Goal: Task Accomplishment & Management: Understand process/instructions

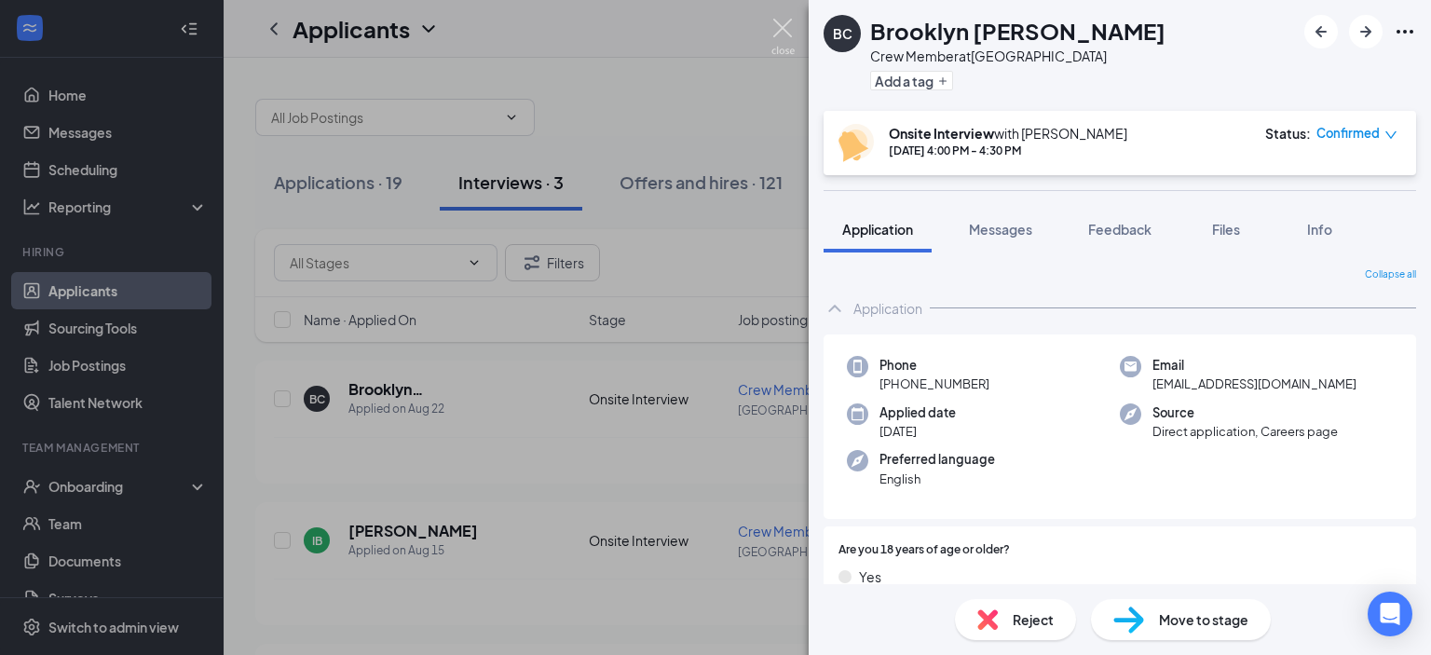
click at [791, 28] on img at bounding box center [783, 37] width 23 height 36
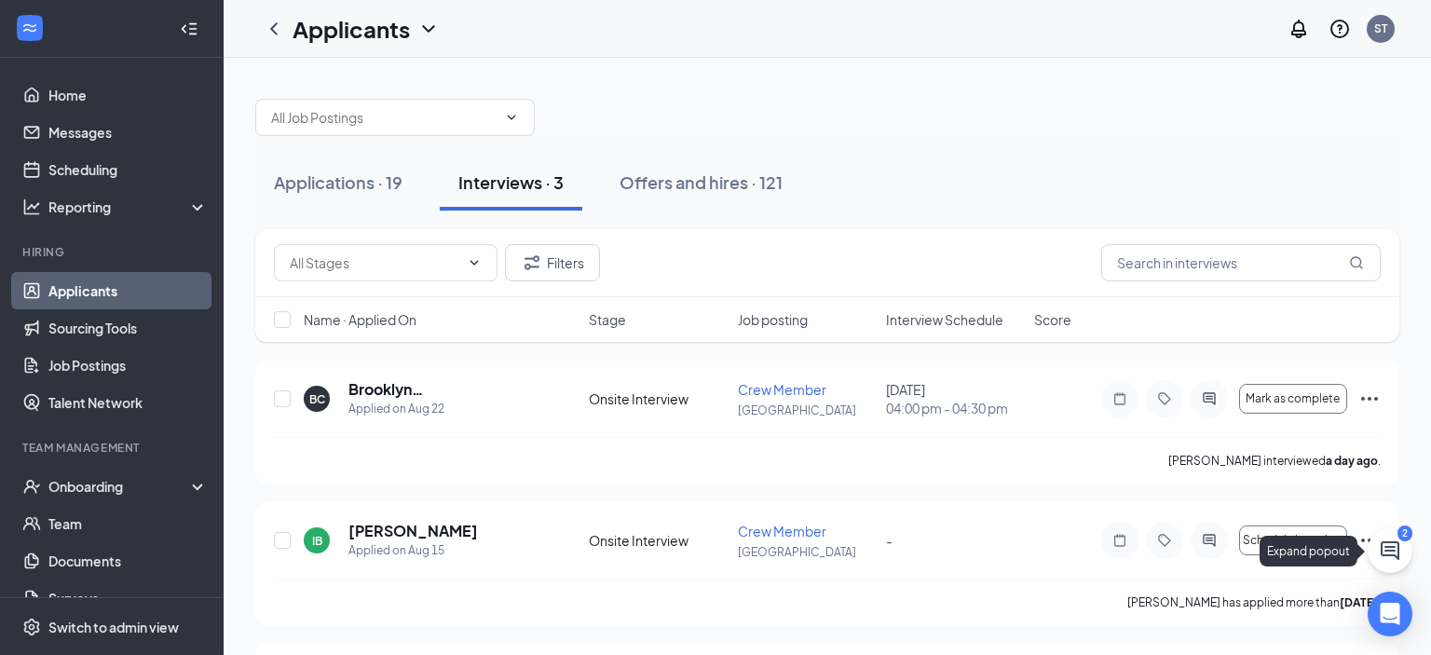
click at [1396, 550] on icon "ChatActive" at bounding box center [1390, 551] width 22 height 22
click at [1126, 636] on div "Chat 2" at bounding box center [1170, 632] width 285 height 30
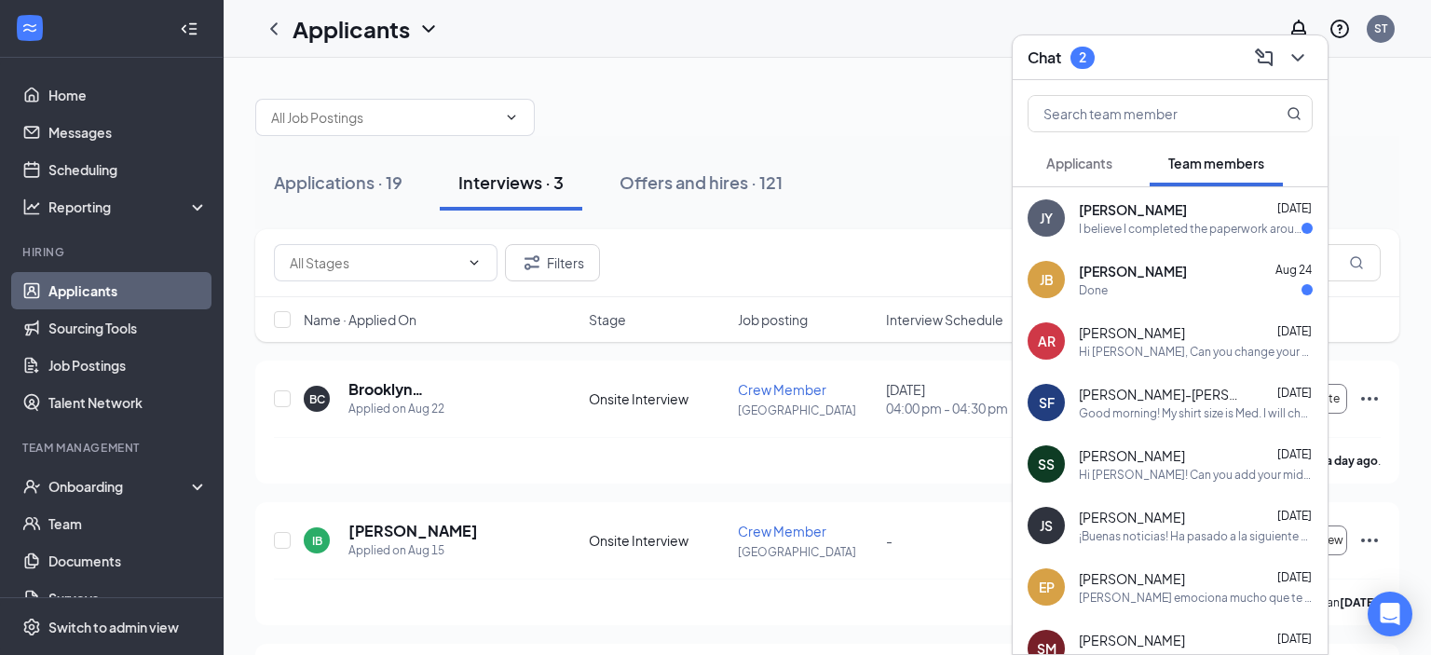
click at [1145, 229] on div "I believe I completed the paperwork around [DATE]" at bounding box center [1190, 229] width 223 height 16
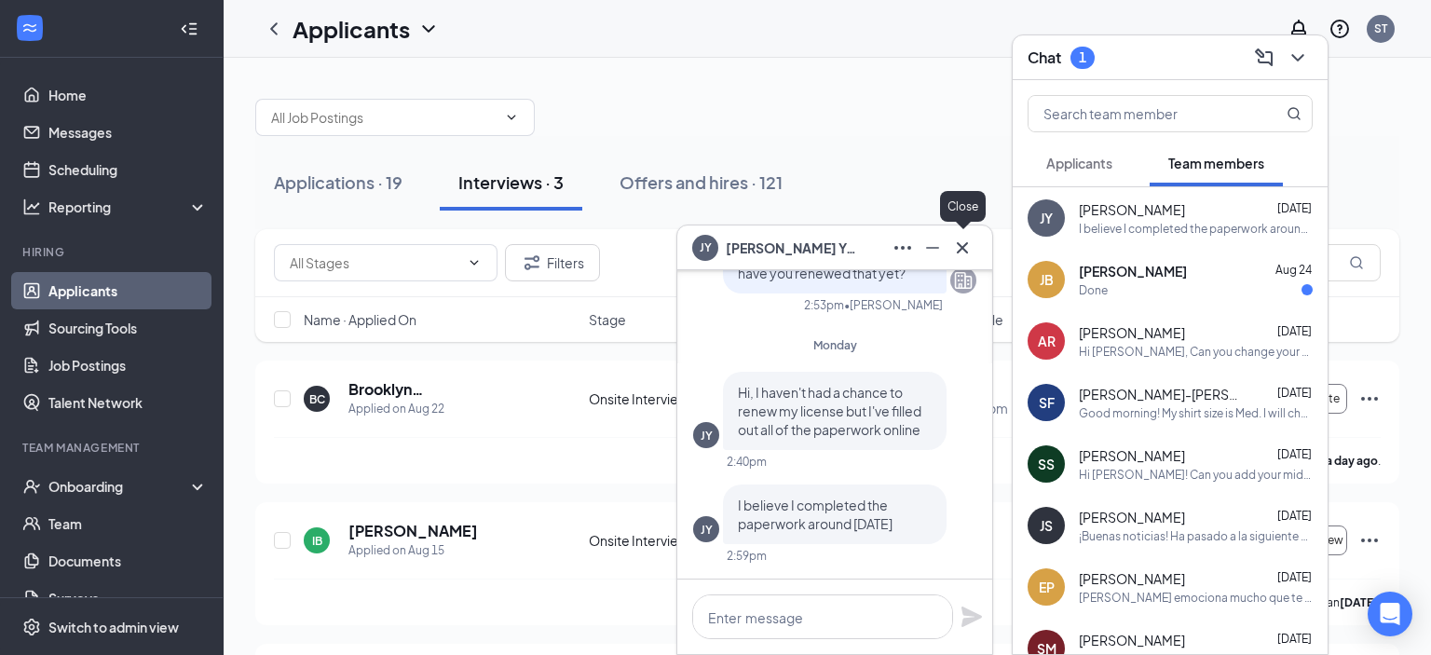
click at [972, 243] on icon "Cross" at bounding box center [962, 248] width 22 height 22
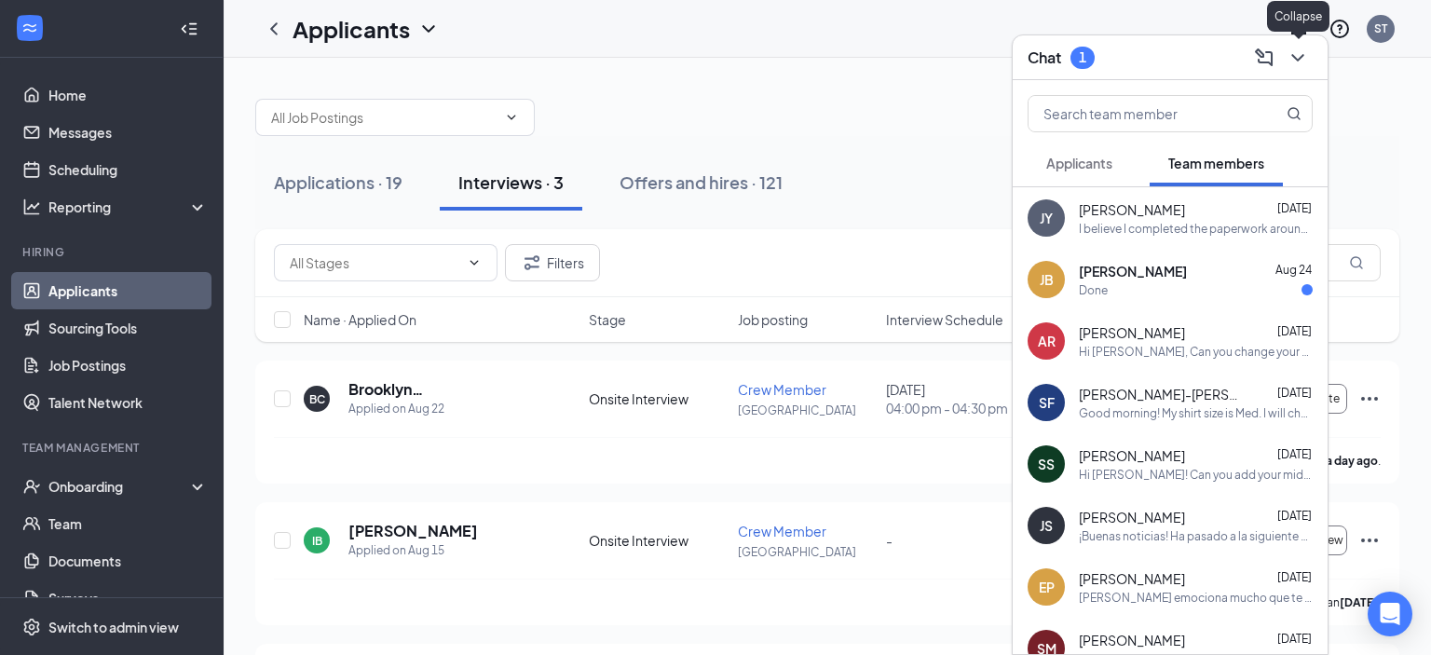
click at [1299, 62] on icon "ChevronDown" at bounding box center [1298, 58] width 22 height 22
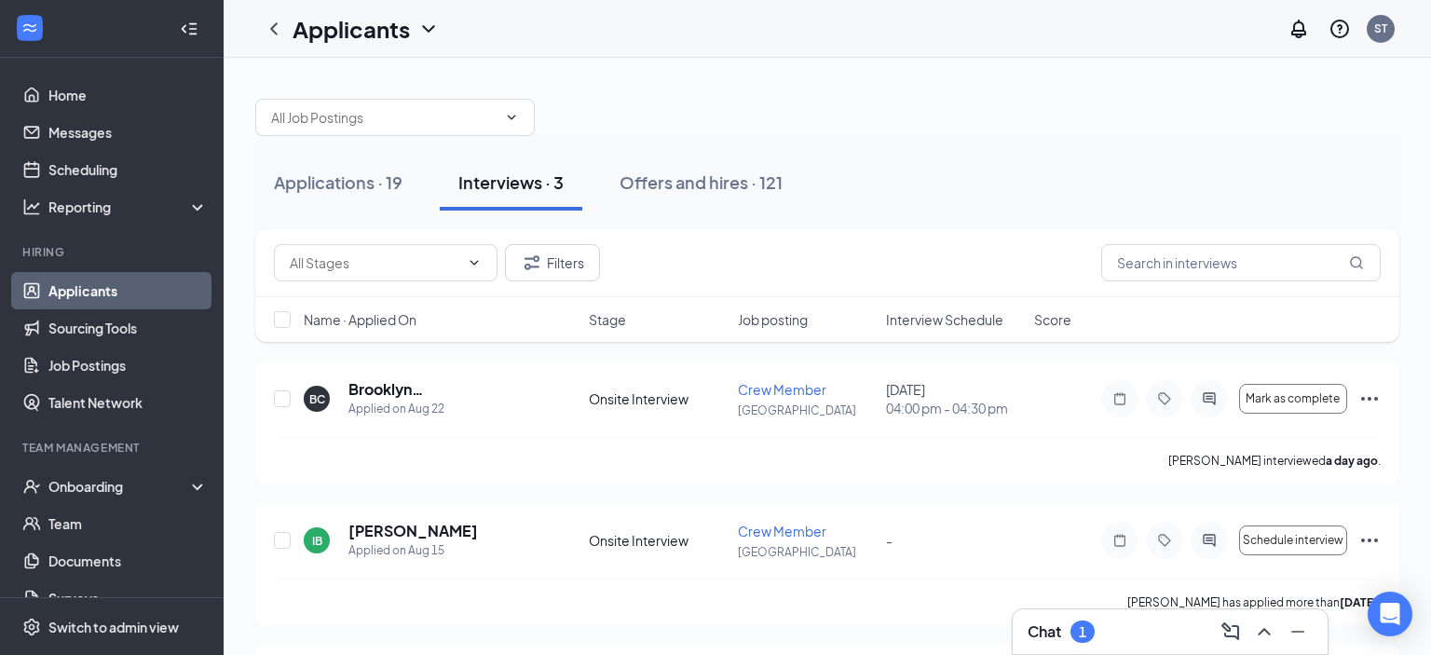
click at [1132, 635] on div "Chat 1" at bounding box center [1170, 632] width 285 height 30
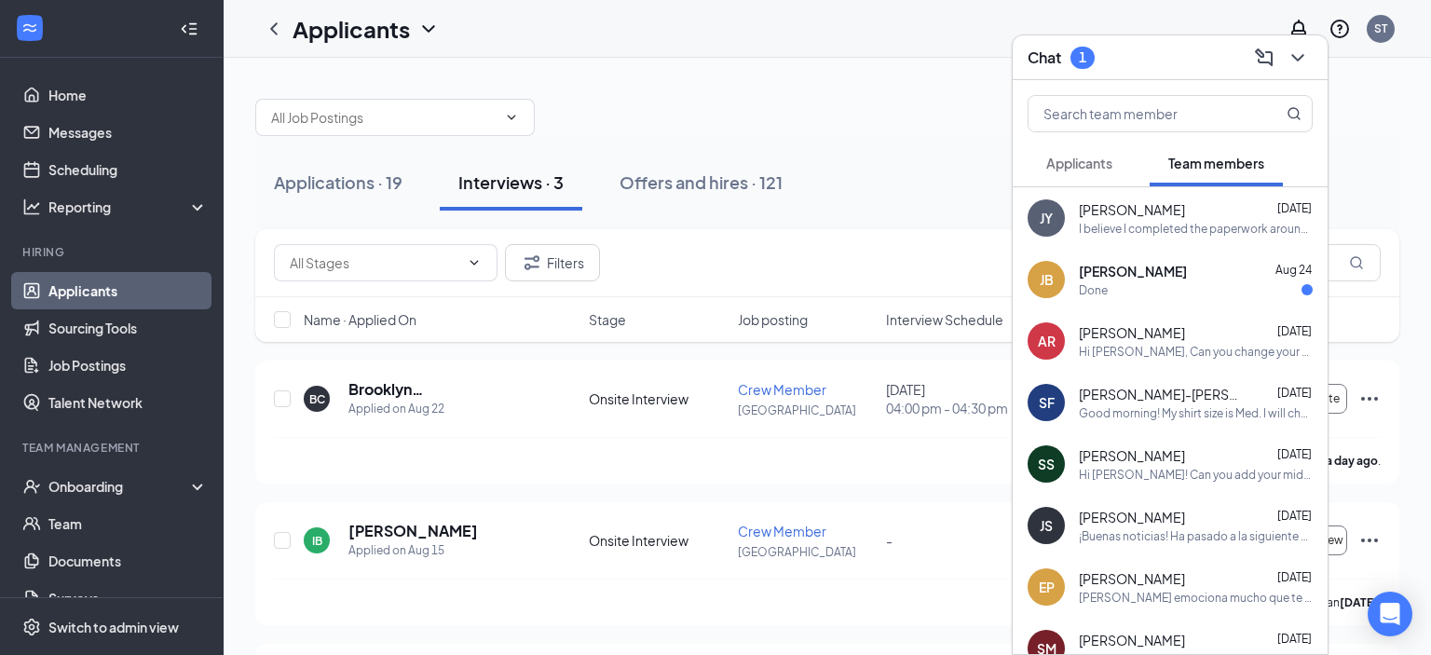
click at [1146, 199] on div "JY [PERSON_NAME] [DATE] I believe I completed the paperwork around [DATE]" at bounding box center [1170, 218] width 315 height 62
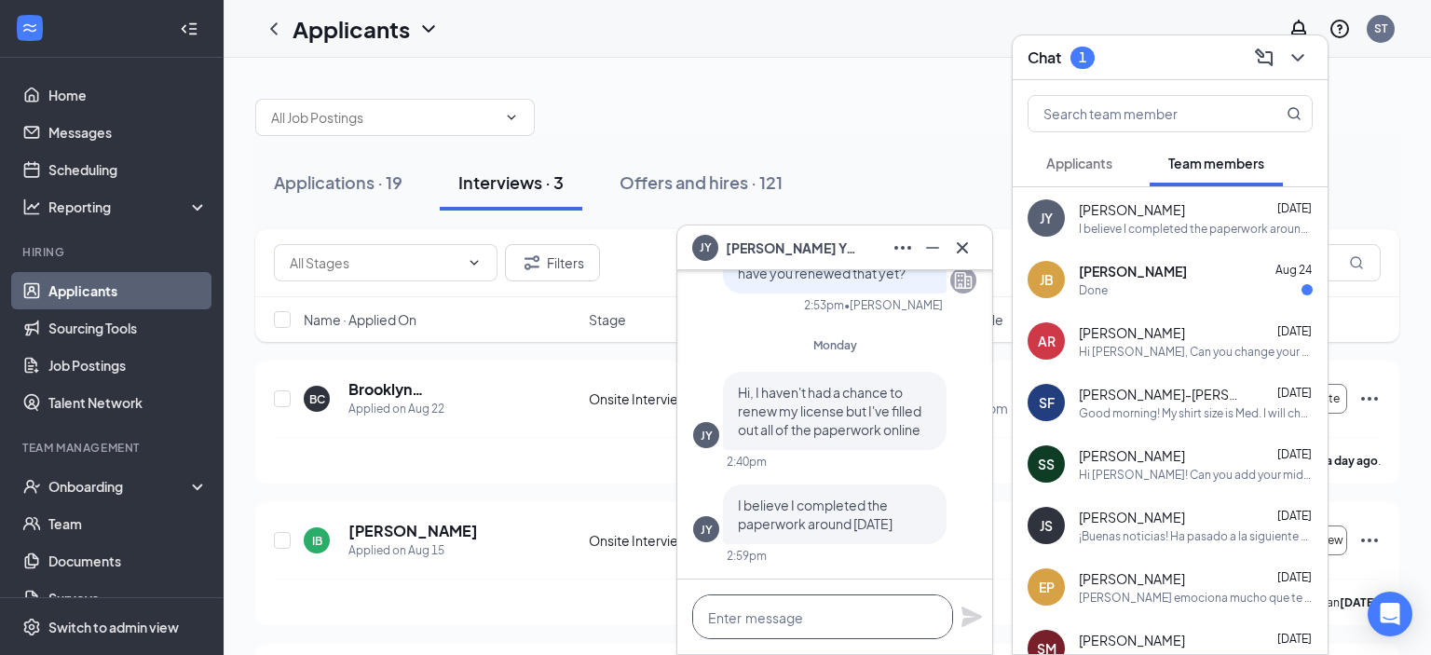
click at [805, 623] on textarea at bounding box center [822, 617] width 261 height 45
click at [802, 617] on textarea at bounding box center [822, 617] width 261 height 45
click at [960, 239] on icon "Cross" at bounding box center [962, 248] width 22 height 22
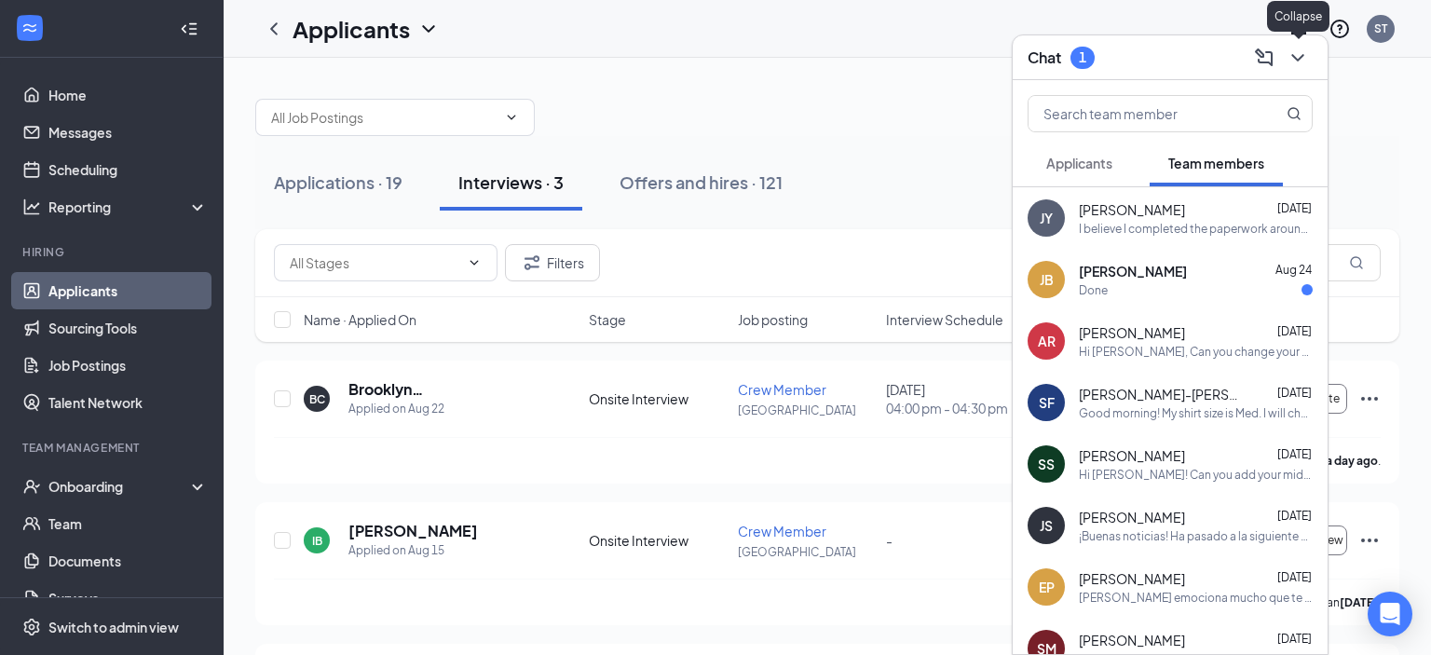
drag, startPoint x: 1293, startPoint y: 58, endPoint x: 1135, endPoint y: 54, distance: 157.5
click at [1293, 57] on icon "ChevronDown" at bounding box center [1298, 58] width 22 height 22
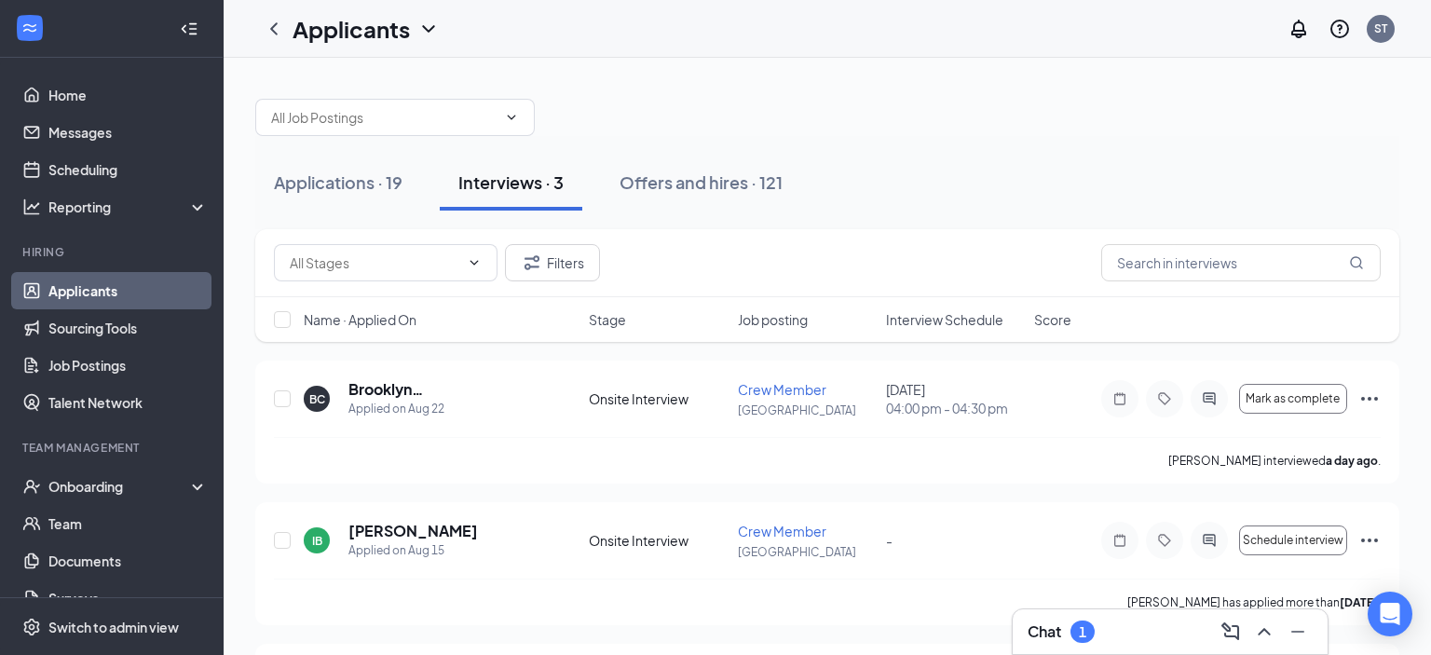
click at [1180, 633] on div "Chat 1" at bounding box center [1170, 632] width 285 height 30
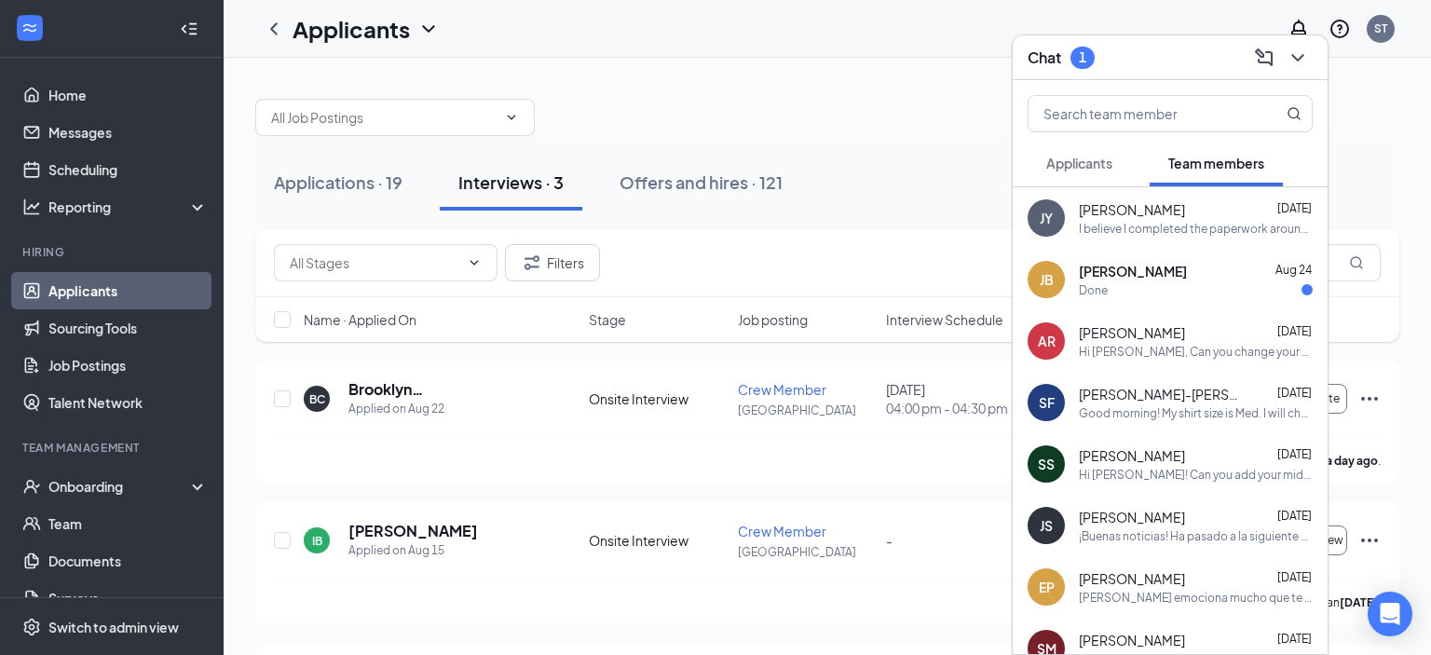
click at [1111, 166] on span "Applicants" at bounding box center [1080, 163] width 66 height 17
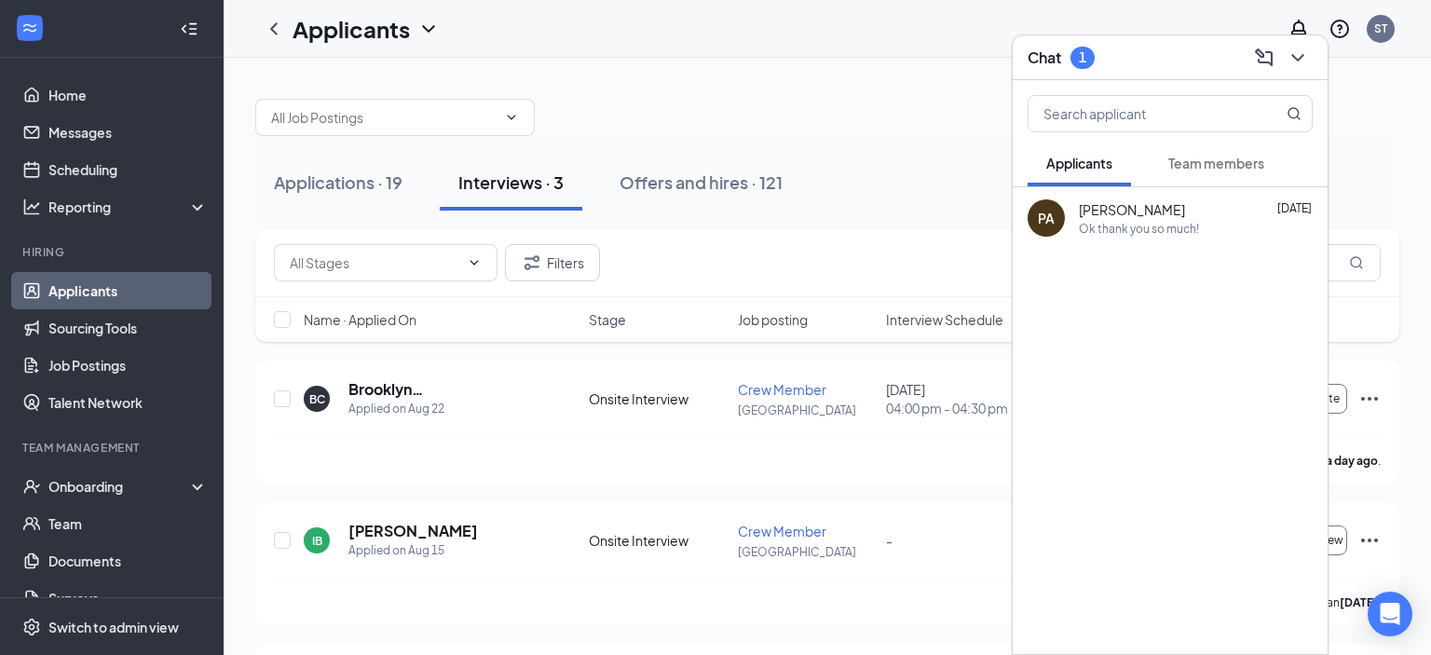
click at [1211, 165] on span "Team members" at bounding box center [1217, 163] width 96 height 17
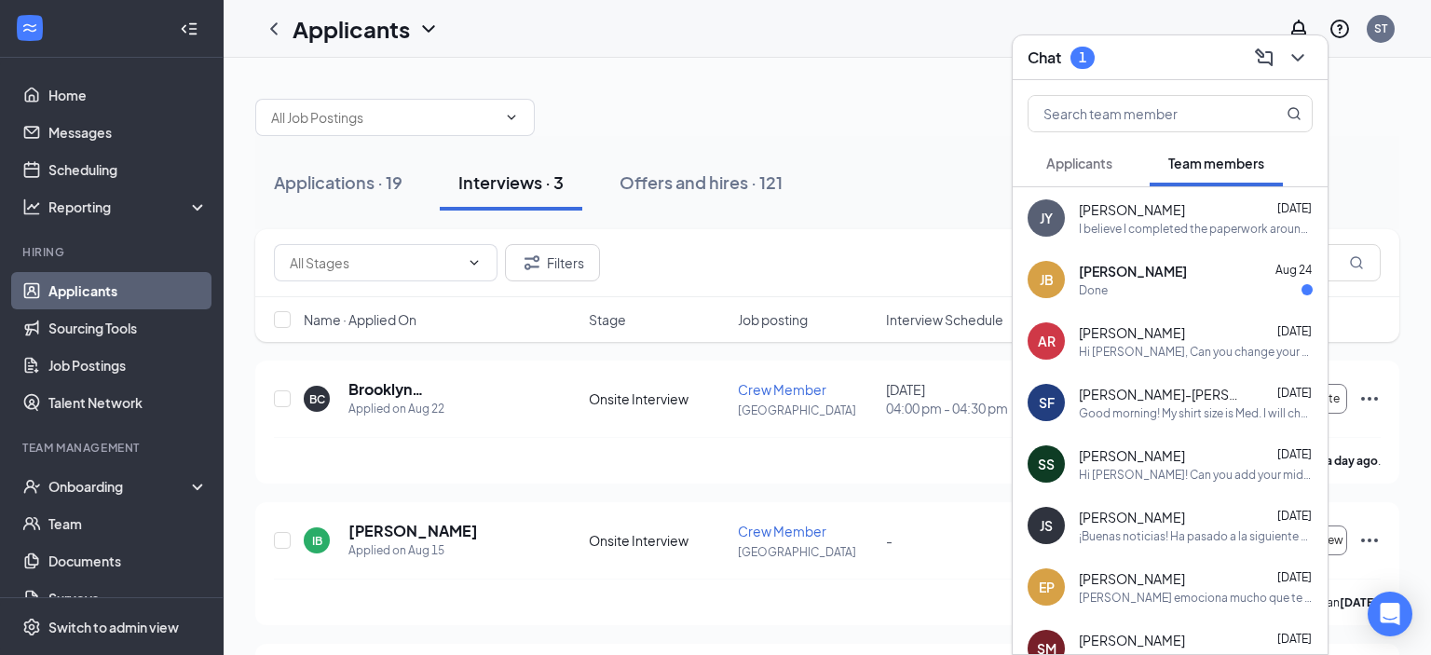
click at [1073, 257] on div "[PERSON_NAME] [DATE] Done" at bounding box center [1170, 280] width 315 height 62
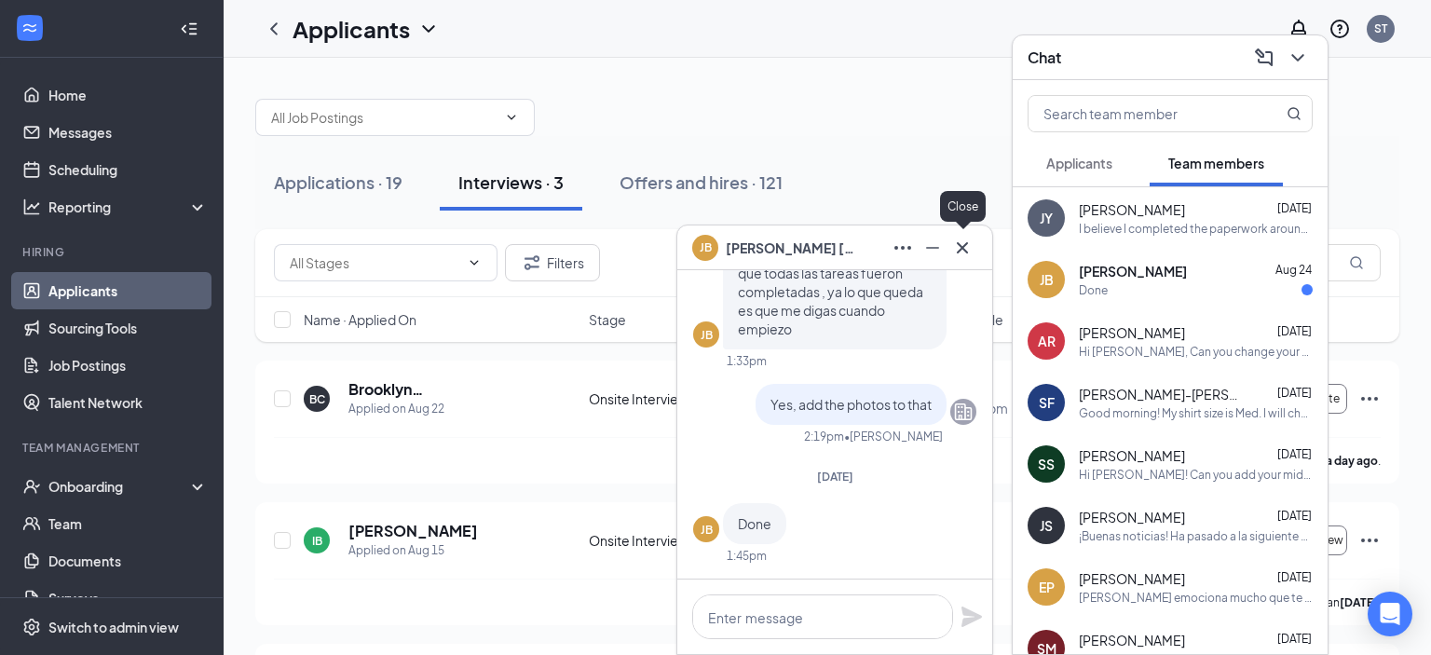
click at [963, 257] on icon "Cross" at bounding box center [962, 248] width 22 height 22
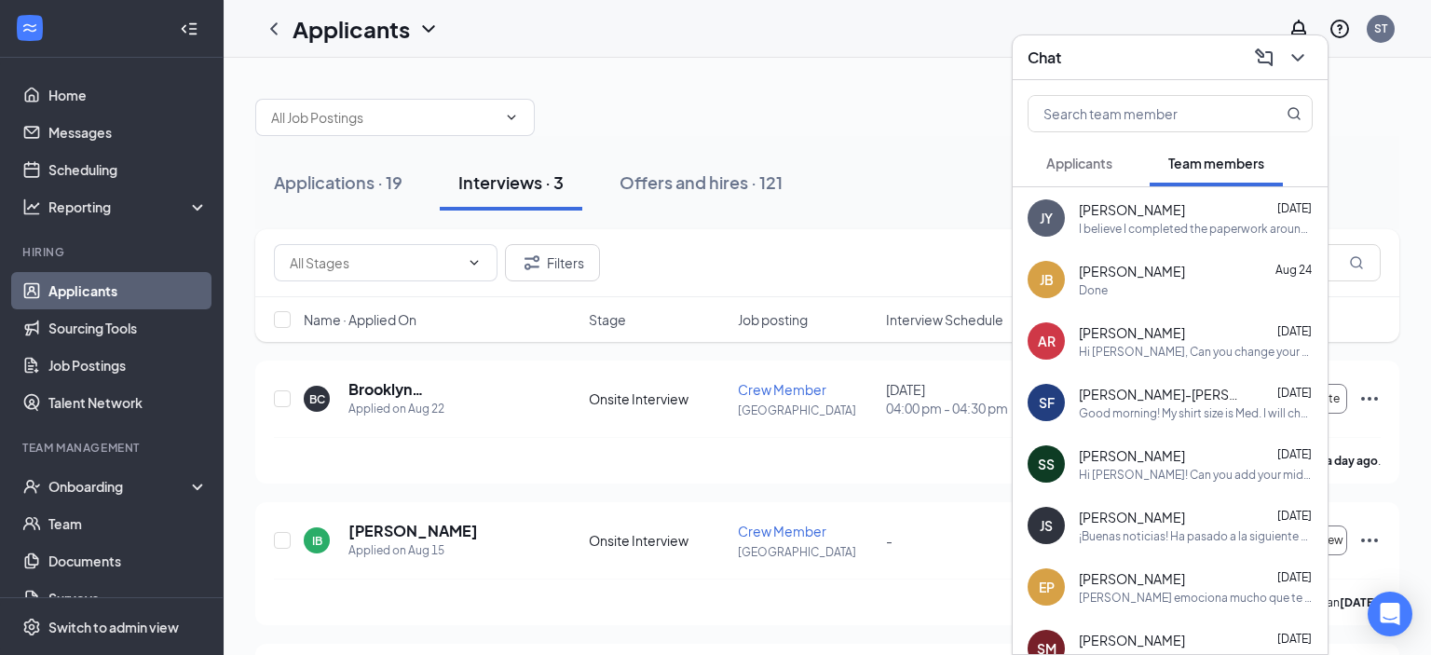
click at [1299, 69] on button at bounding box center [1298, 58] width 30 height 30
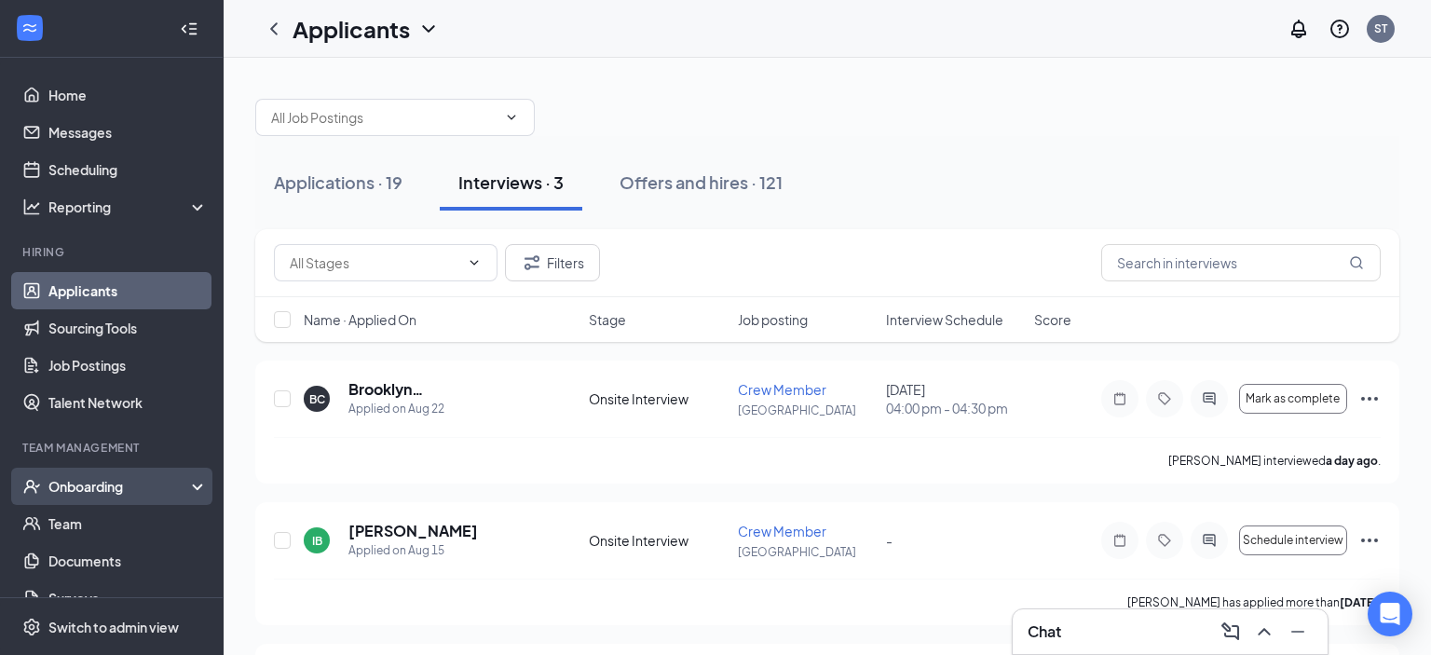
click at [136, 487] on div "Onboarding" at bounding box center [120, 486] width 144 height 19
click at [113, 518] on link "Overview" at bounding box center [127, 523] width 159 height 37
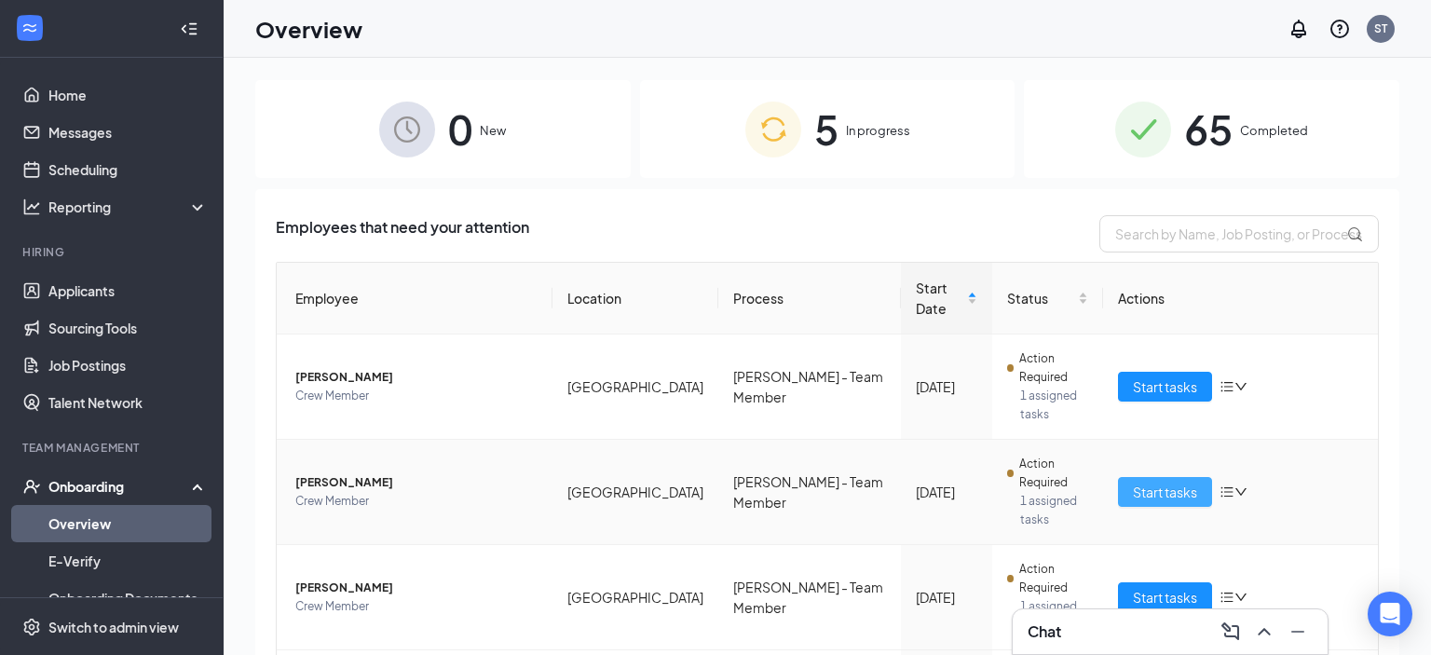
click at [1134, 482] on span "Start tasks" at bounding box center [1165, 492] width 64 height 21
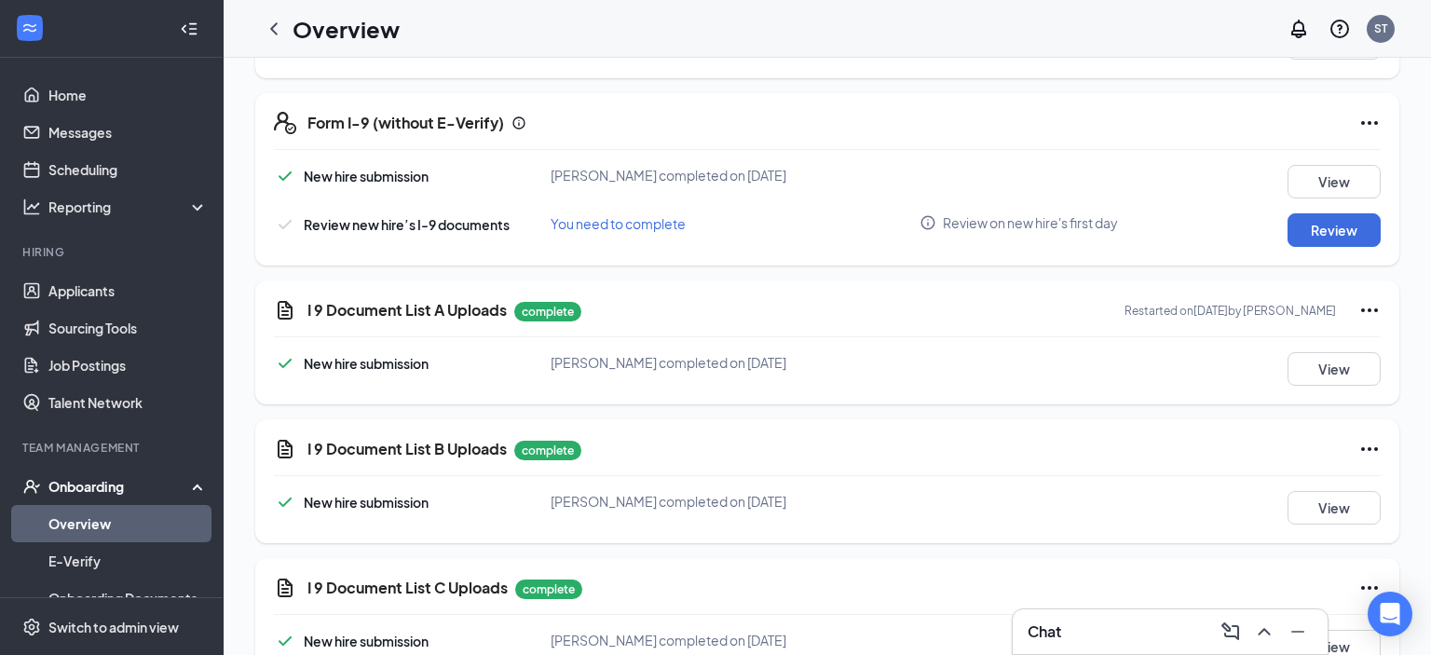
scroll to position [451, 0]
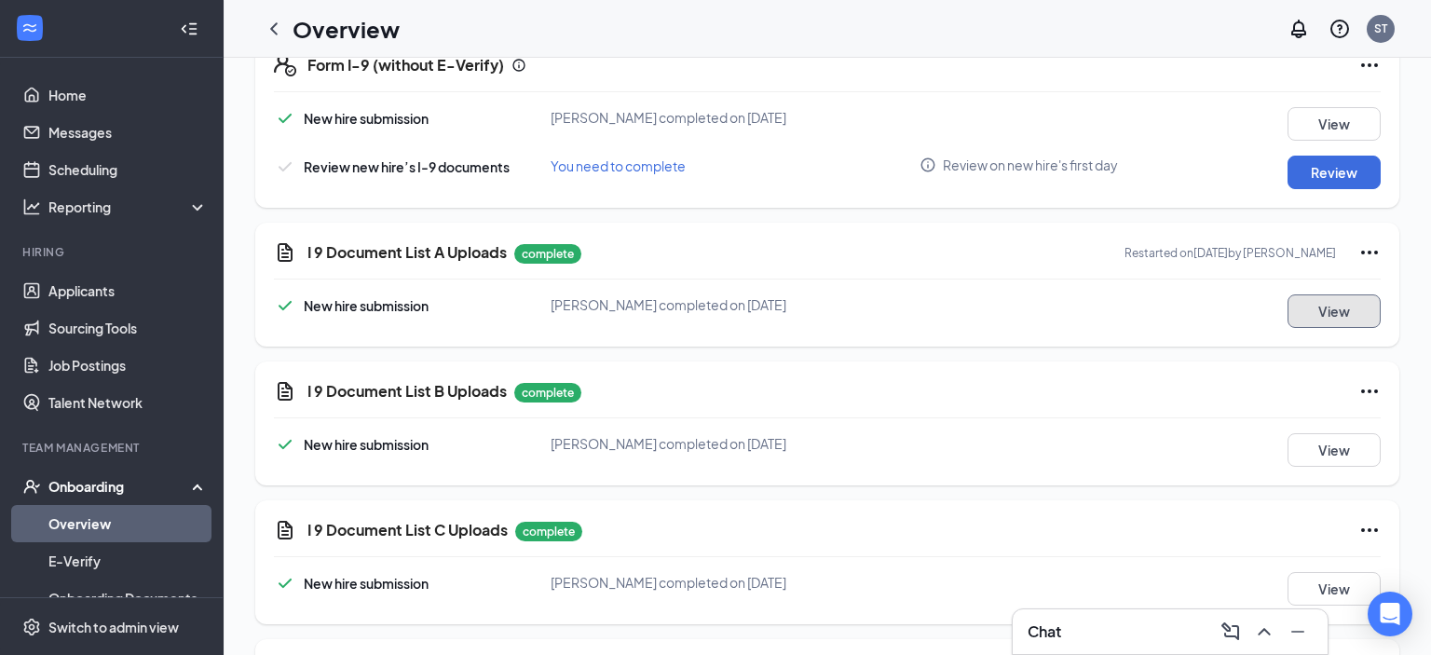
click at [1325, 311] on button "View" at bounding box center [1334, 311] width 93 height 34
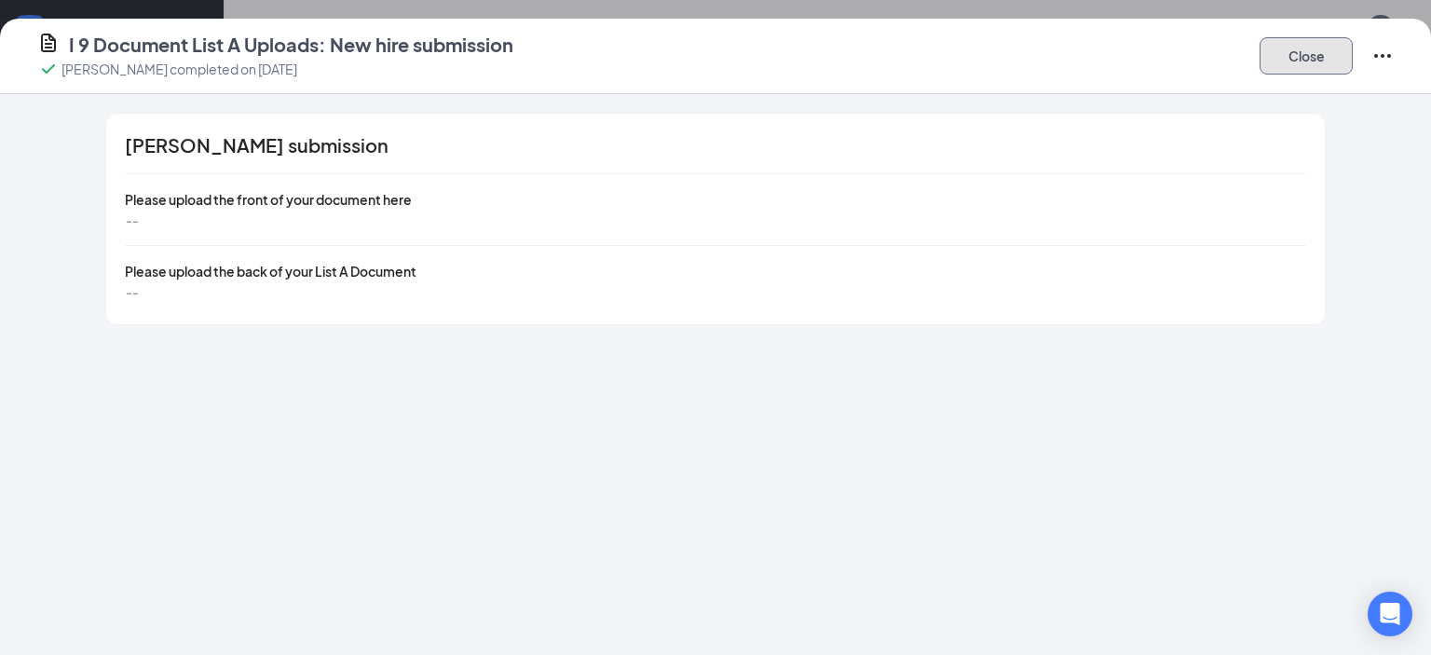
click at [1279, 65] on button "Close" at bounding box center [1306, 55] width 93 height 37
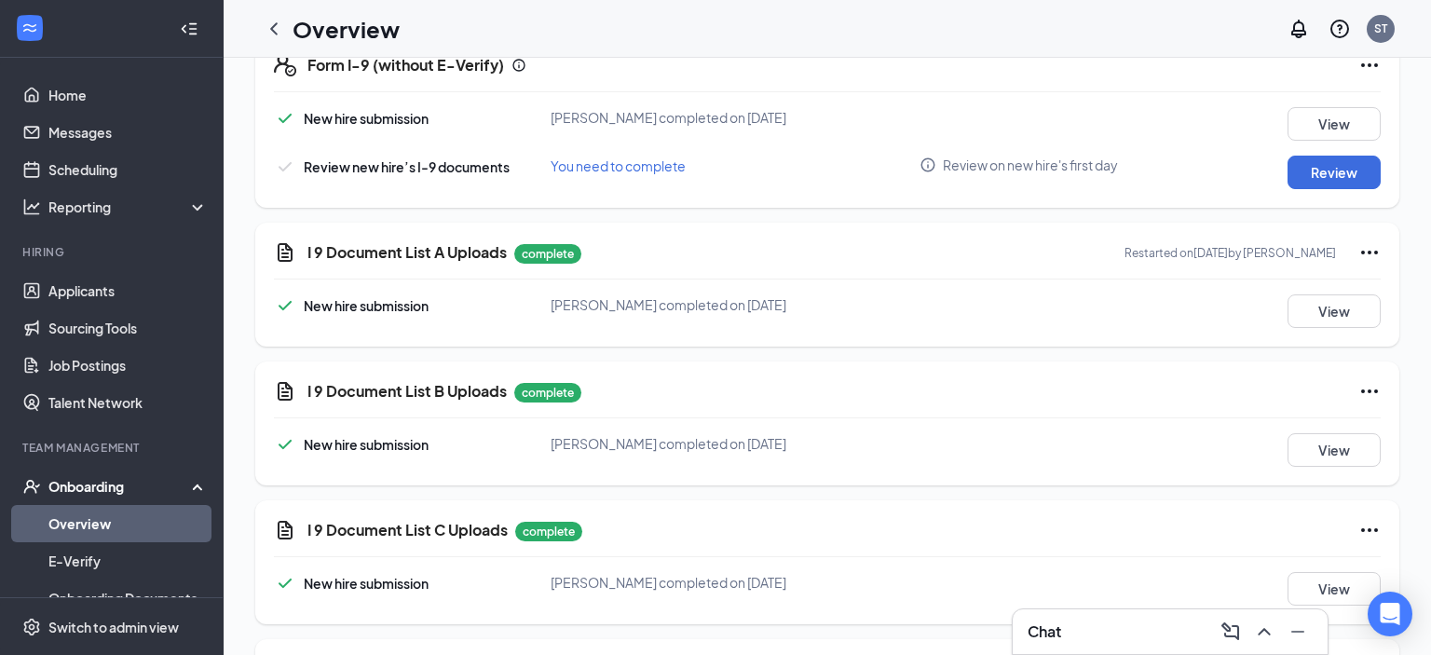
click at [1387, 252] on div "I 9 Document List A Uploads complete Restarted on [DATE] by [PERSON_NAME] New h…" at bounding box center [827, 285] width 1144 height 124
click at [1375, 247] on icon "Ellipses" at bounding box center [1370, 252] width 22 height 22
click at [1325, 286] on span "Restart" at bounding box center [1333, 289] width 45 height 19
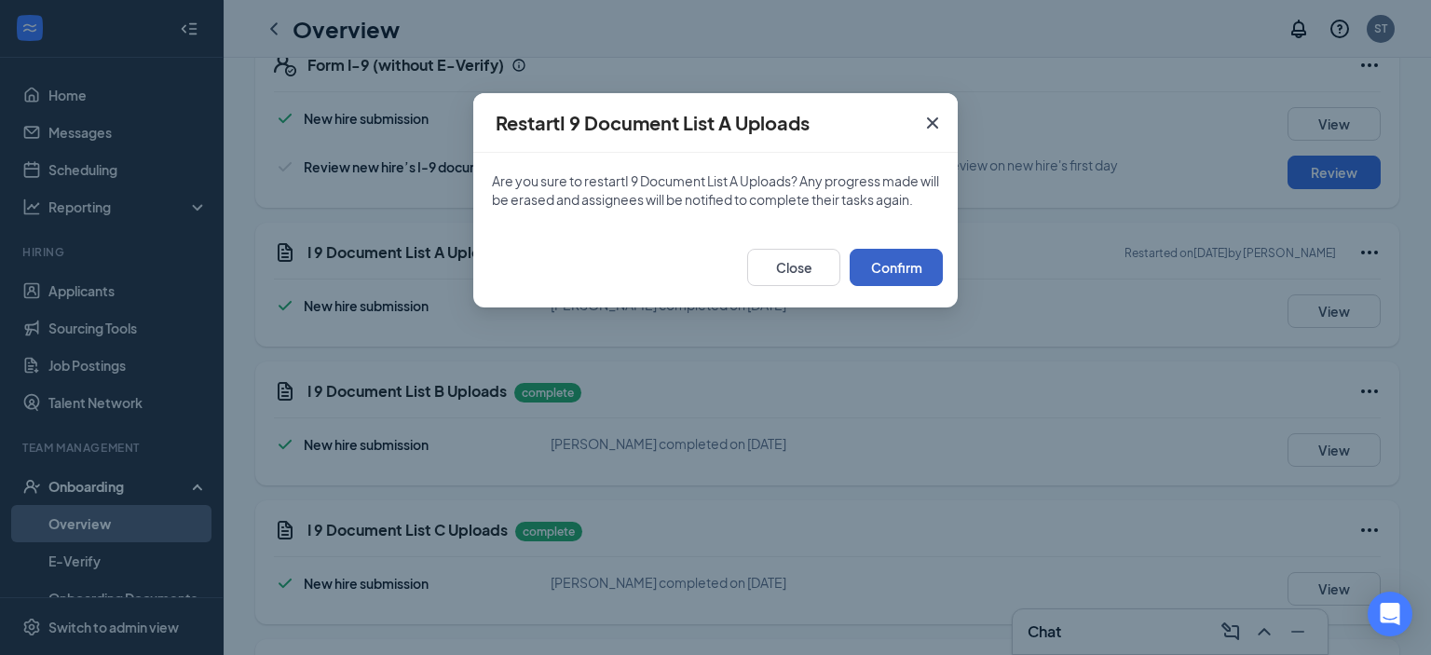
click at [892, 286] on button "Confirm" at bounding box center [896, 267] width 93 height 37
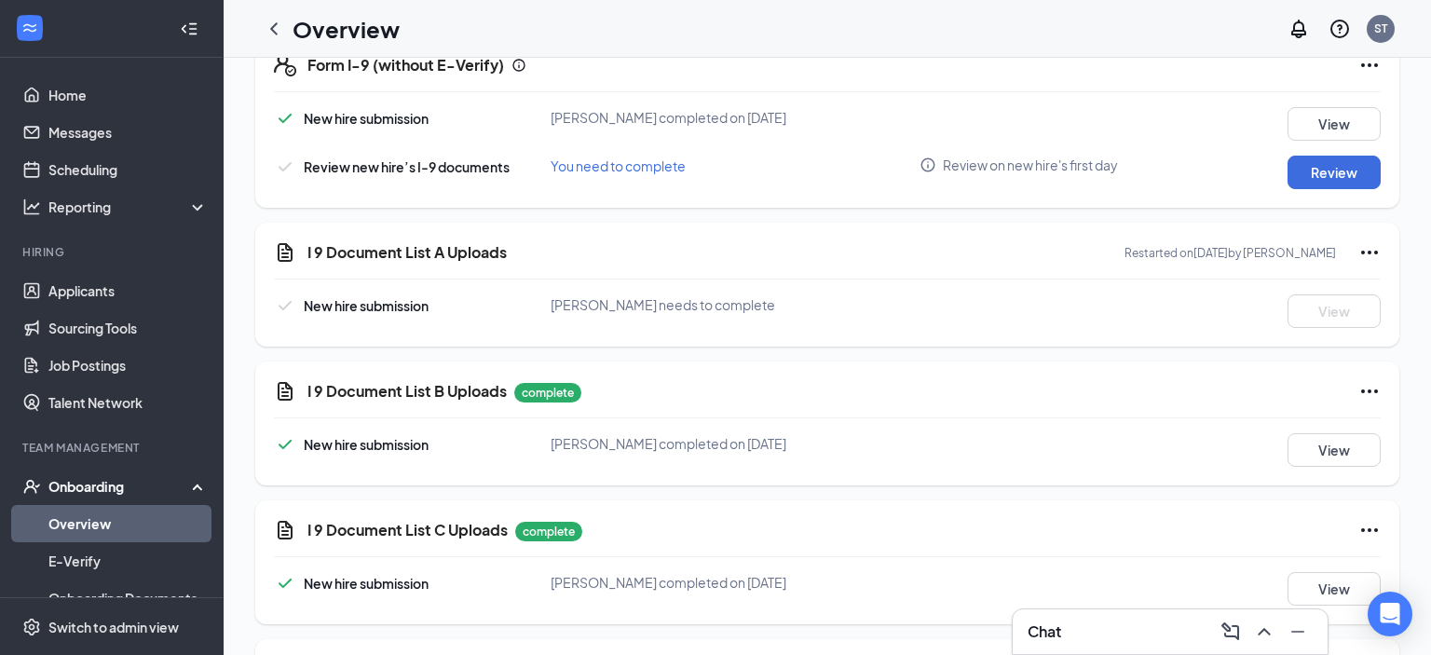
click at [1074, 635] on div "Chat" at bounding box center [1170, 632] width 285 height 30
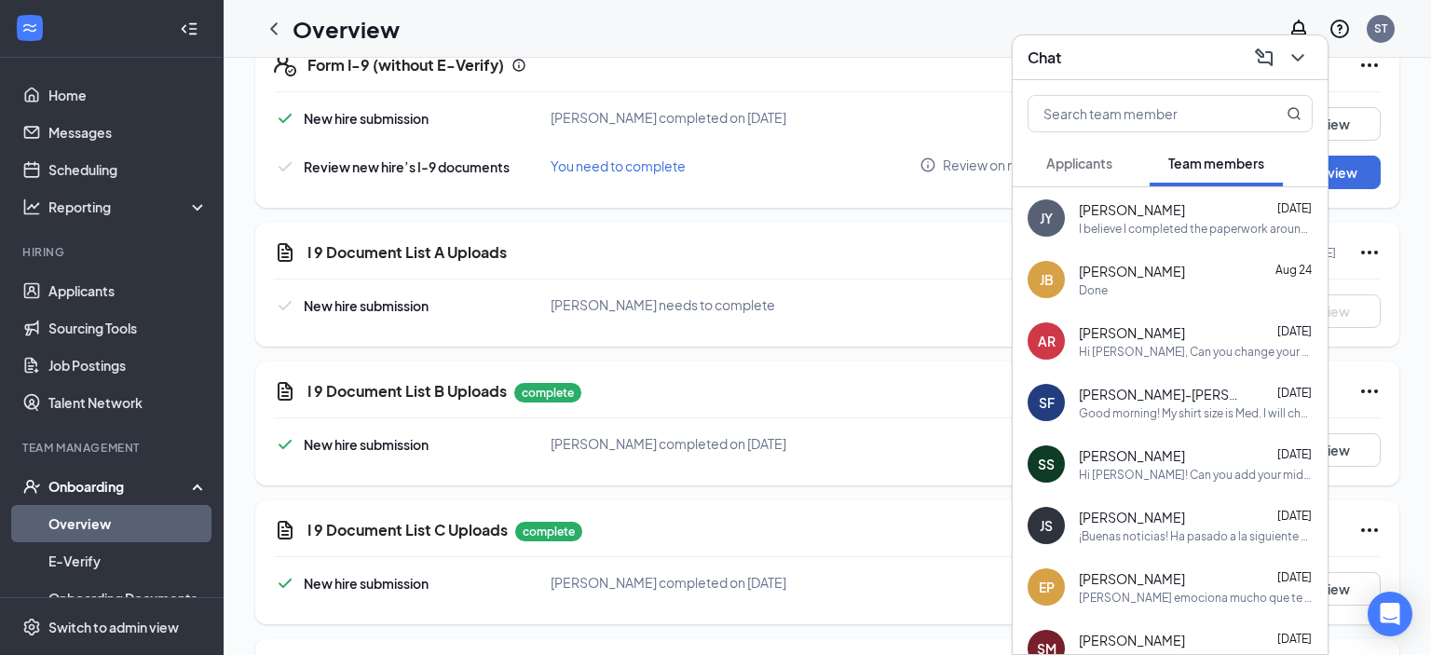
click at [1170, 291] on div "Done" at bounding box center [1196, 290] width 234 height 16
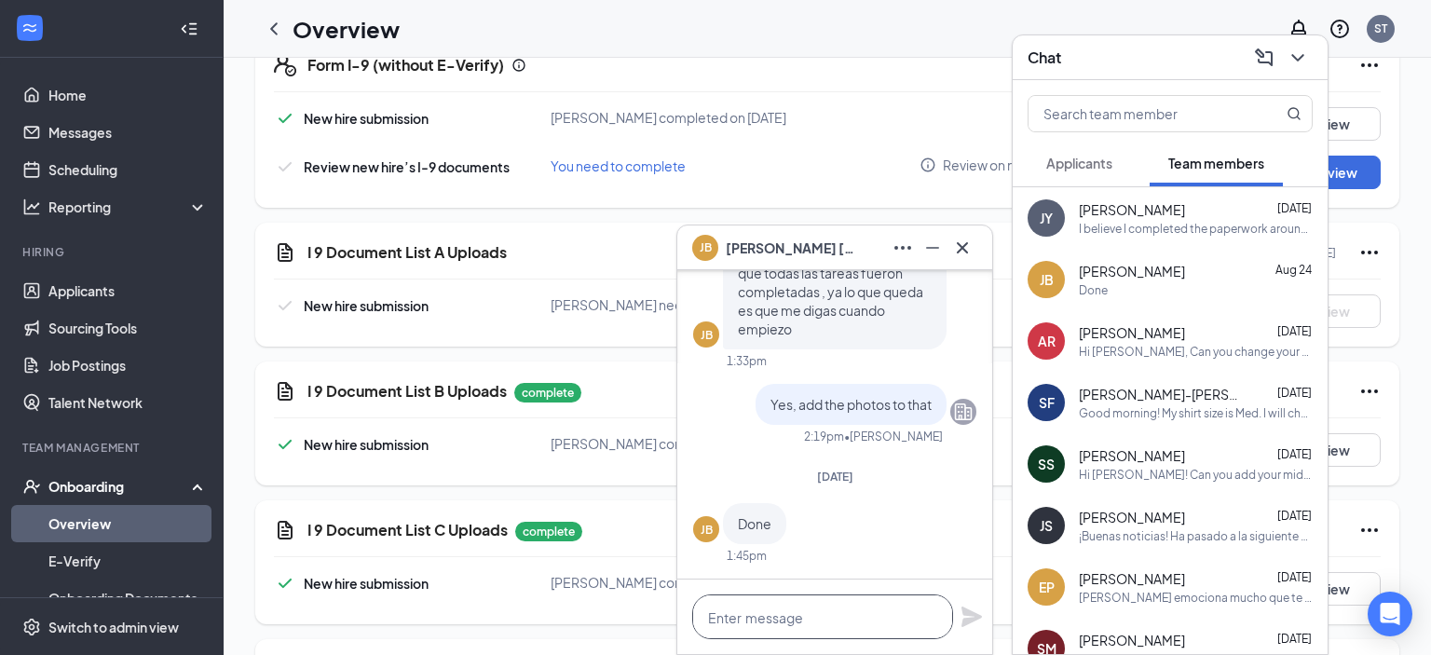
click at [773, 612] on textarea at bounding box center [822, 617] width 261 height 45
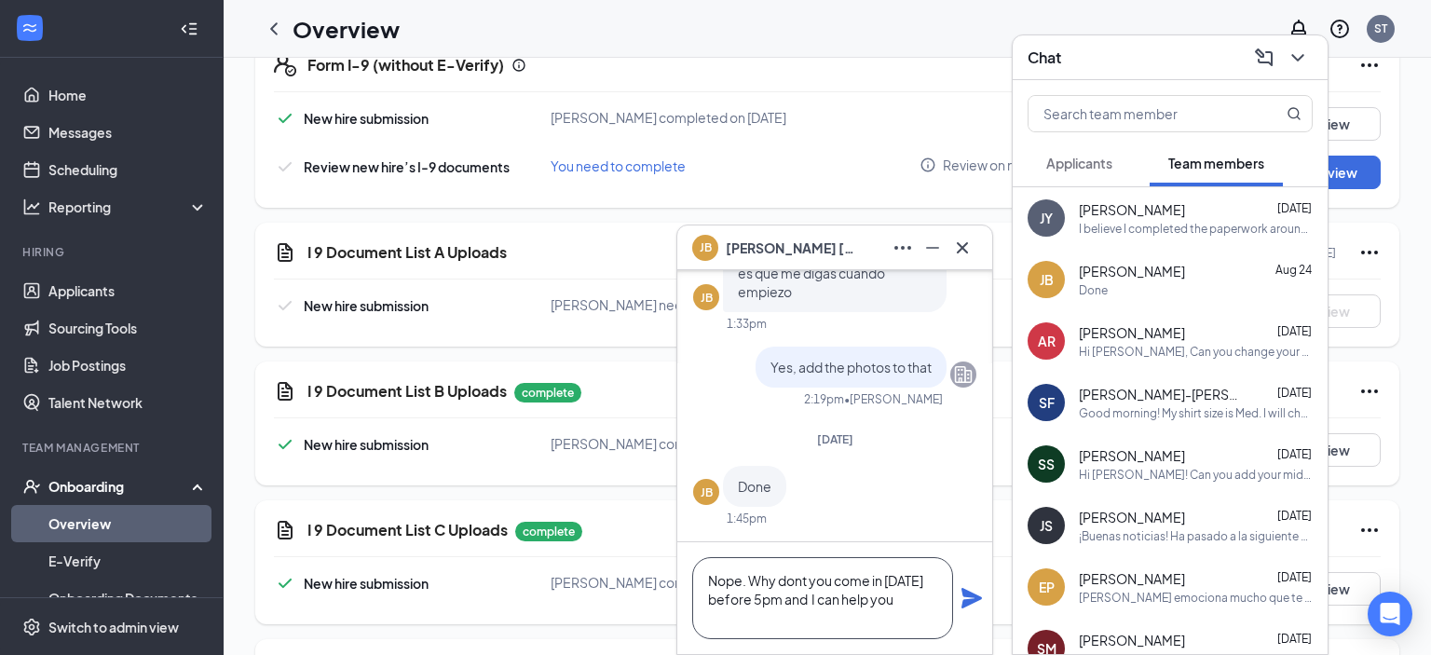
type textarea "Nope. Why dont you come in [DATE] before 5pm and I can help you"
click at [969, 600] on icon "Plane" at bounding box center [972, 598] width 21 height 21
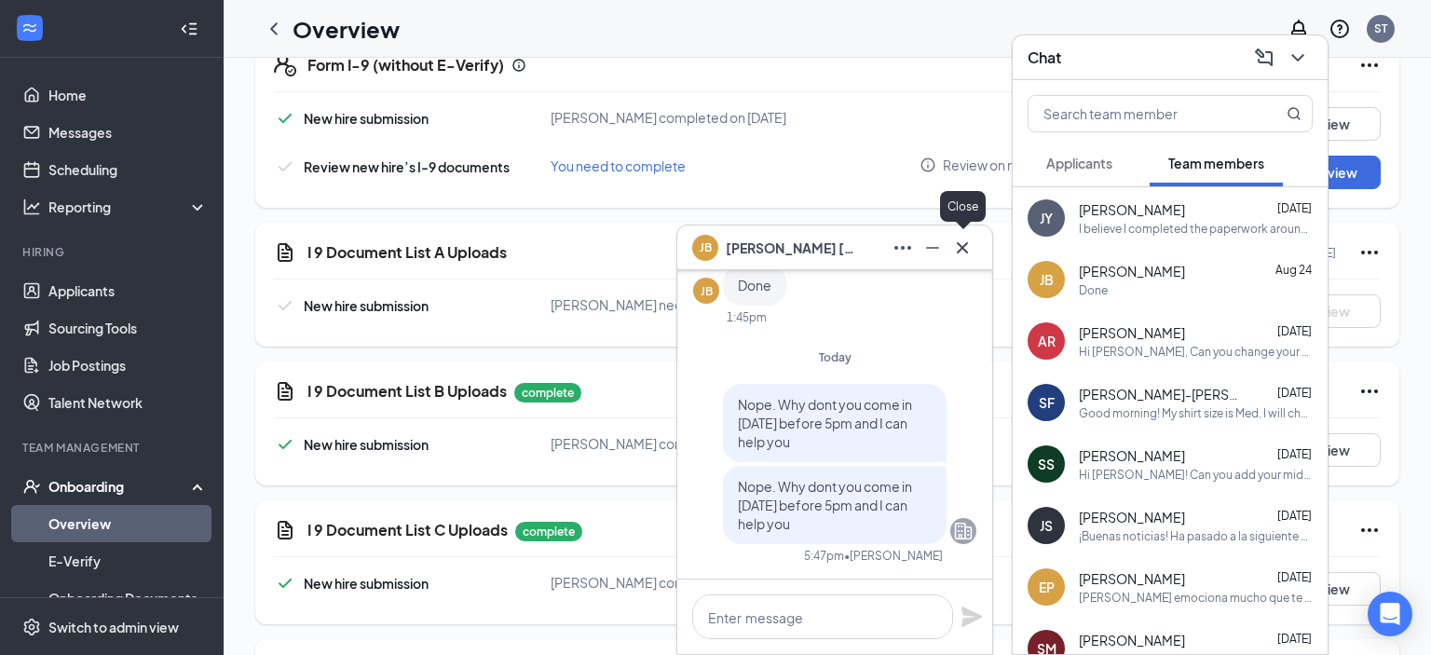
click at [967, 248] on icon "Cross" at bounding box center [962, 248] width 22 height 22
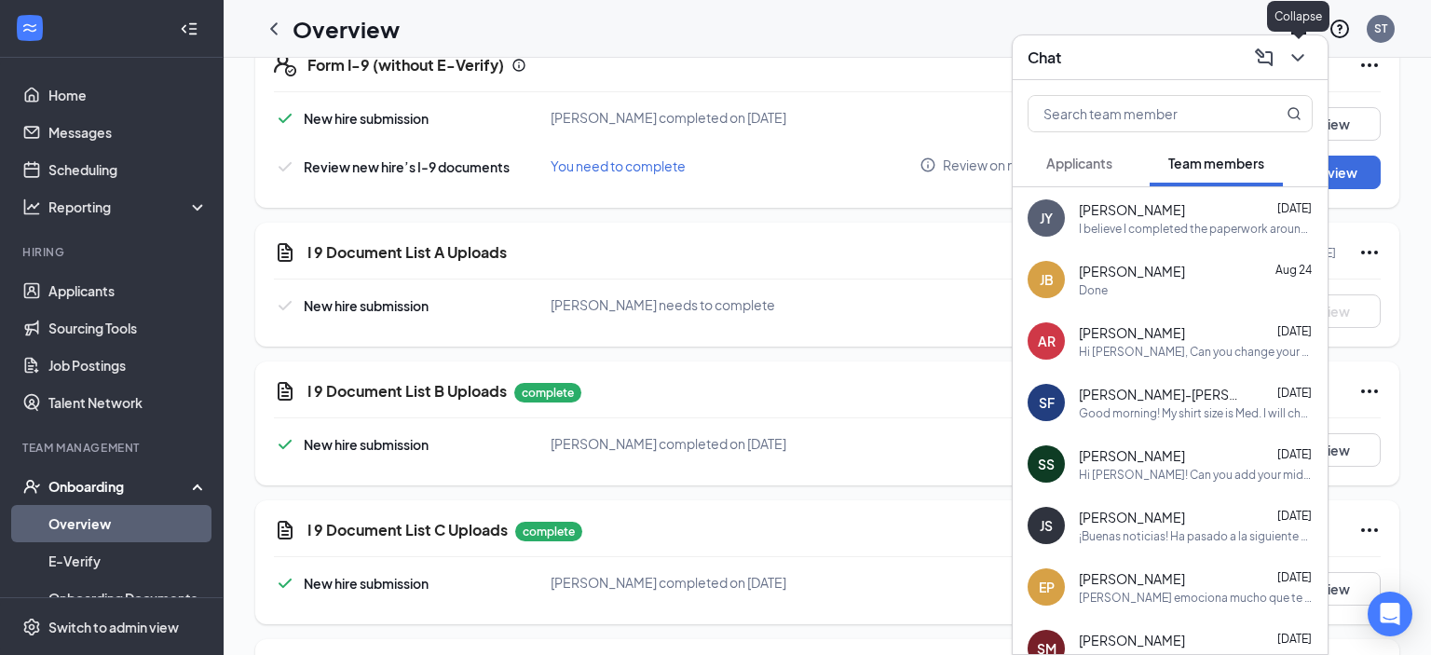
click at [1303, 58] on icon "ChevronDown" at bounding box center [1298, 57] width 12 height 7
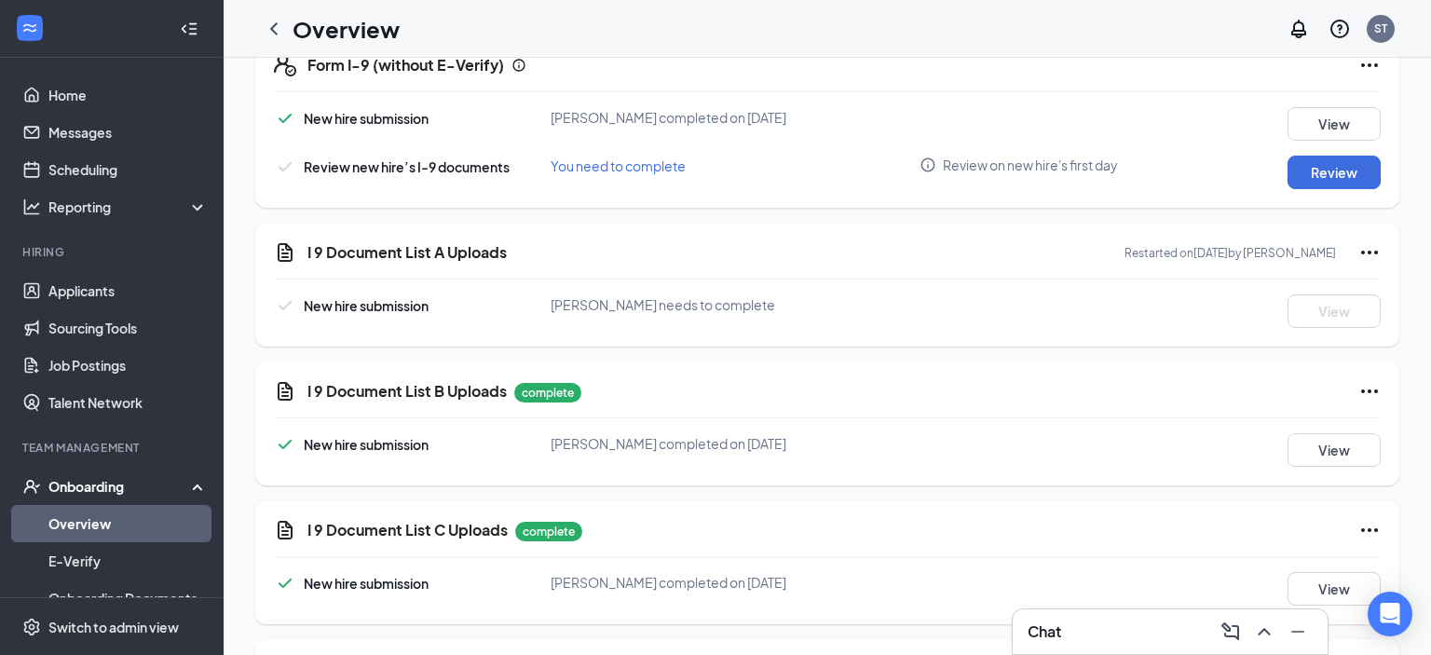
scroll to position [0, 0]
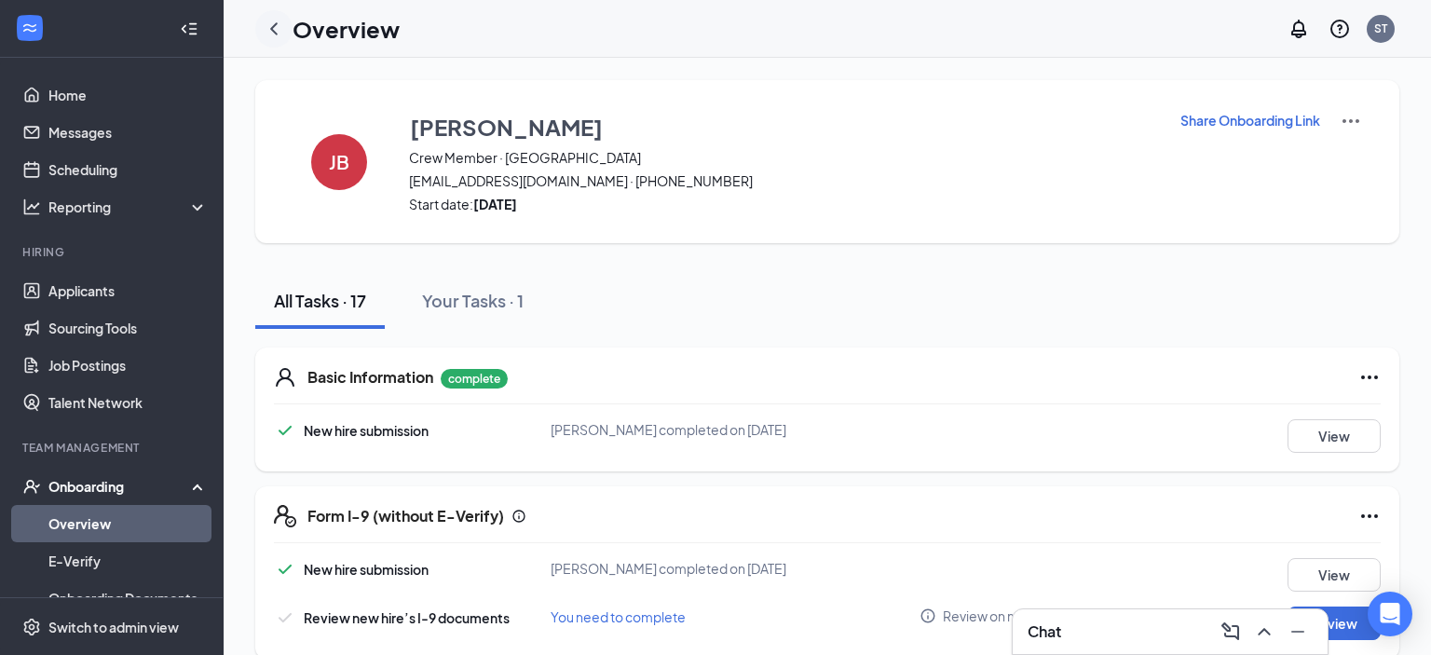
click at [286, 27] on div at bounding box center [273, 28] width 37 height 37
click at [274, 29] on icon "ChevronLeft" at bounding box center [274, 29] width 22 height 22
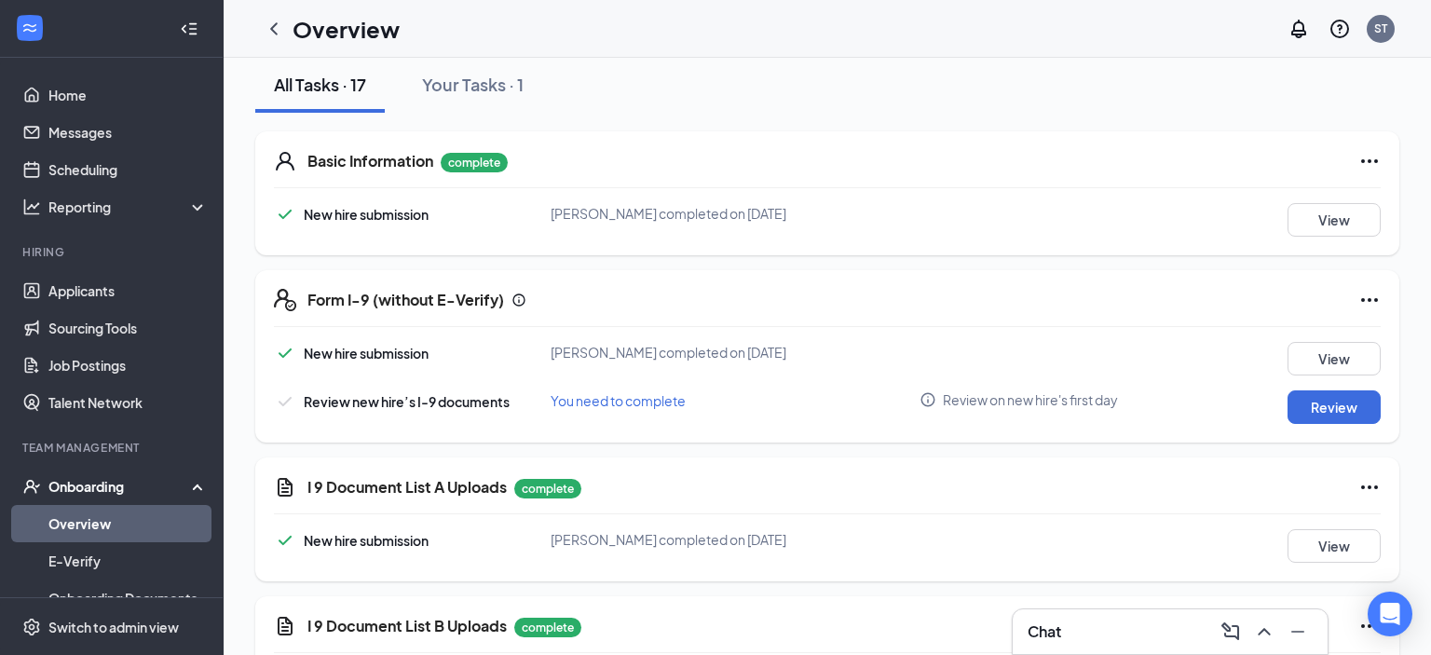
scroll to position [294, 0]
